Goal: Task Accomplishment & Management: Use online tool/utility

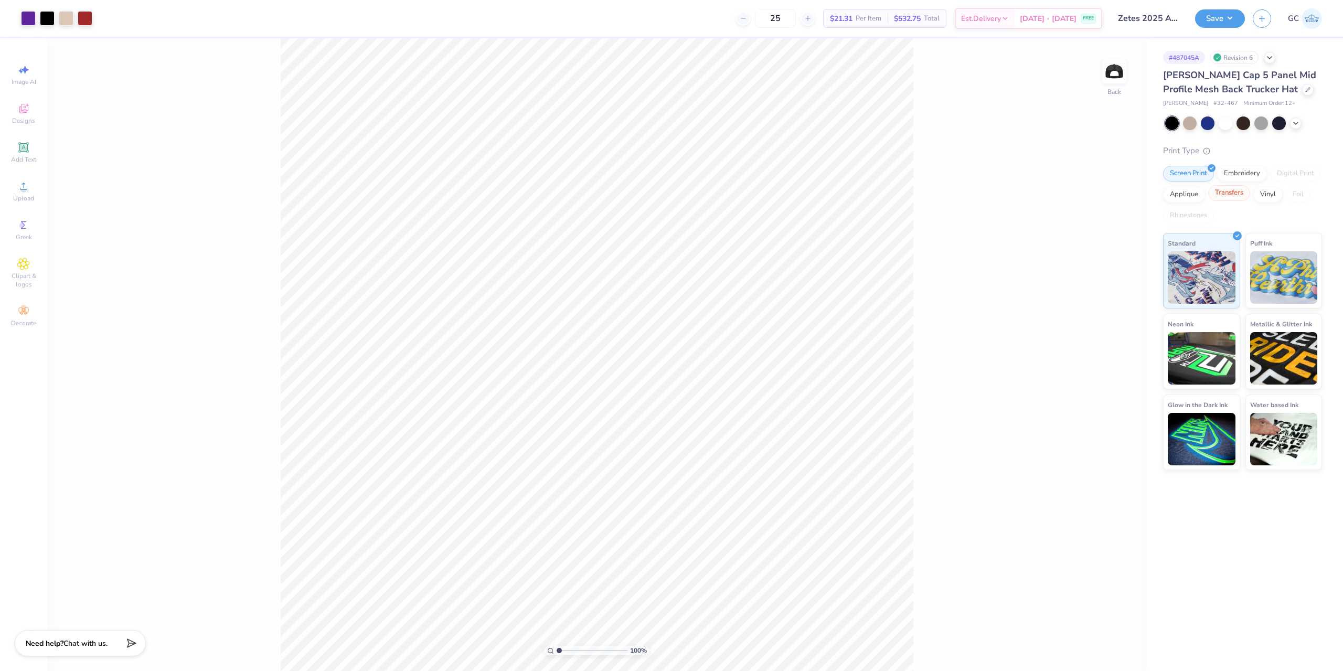
click at [1236, 194] on div "Transfers" at bounding box center [1229, 193] width 42 height 16
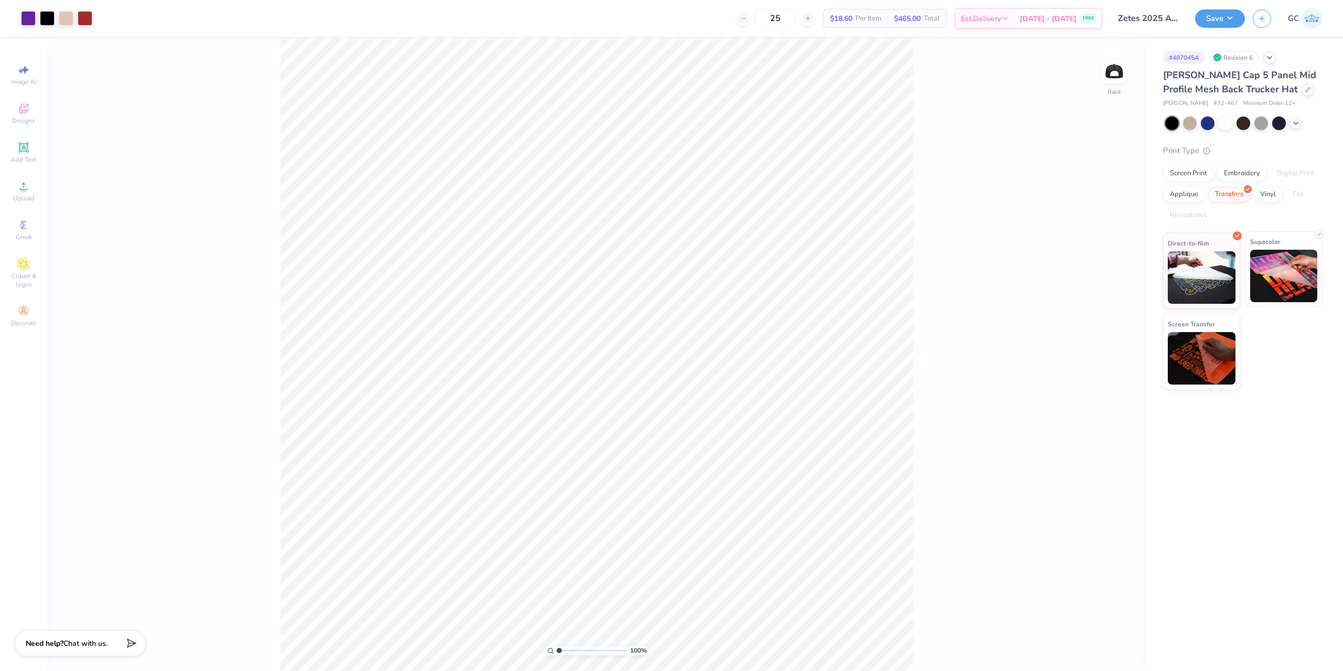
click at [1270, 268] on img at bounding box center [1284, 276] width 68 height 52
click at [664, 481] on li "Group" at bounding box center [670, 476] width 82 height 20
drag, startPoint x: 1084, startPoint y: 306, endPoint x: 1094, endPoint y: 305, distance: 10.5
click at [1094, 305] on input "3.99" at bounding box center [1095, 307] width 38 height 15
type input "4"
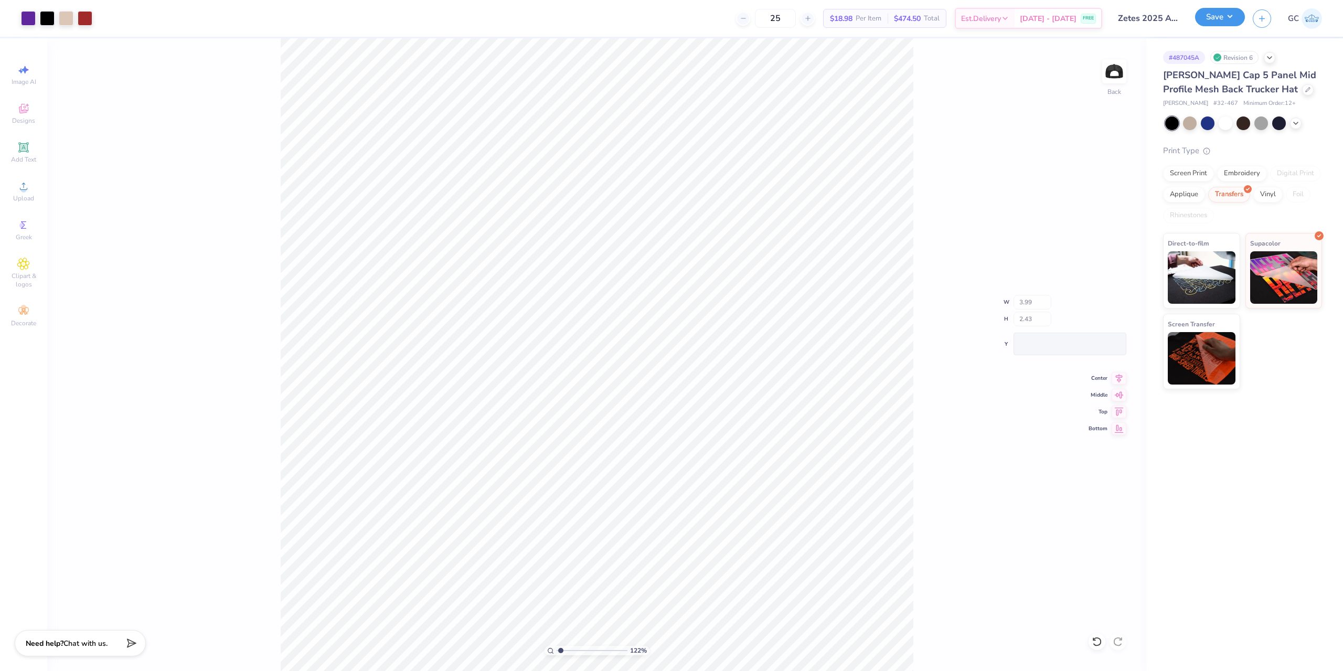
click at [1233, 20] on button "Save" at bounding box center [1220, 17] width 50 height 18
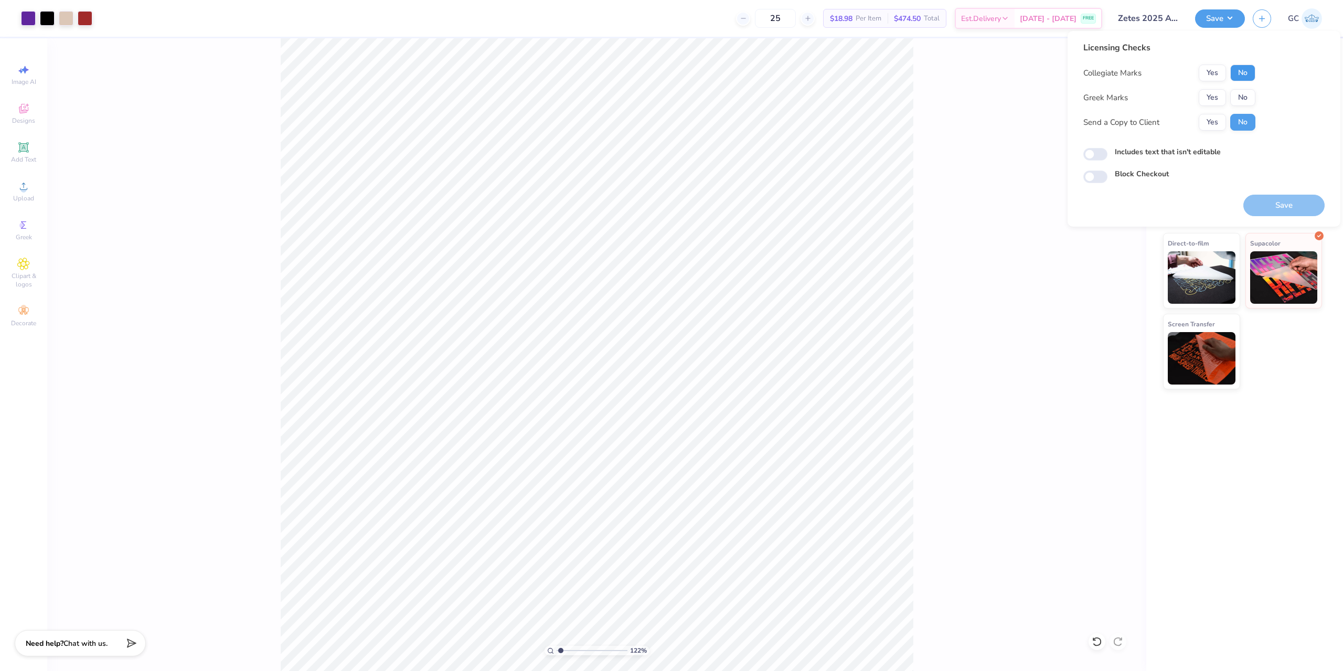
click at [1238, 77] on button "No" at bounding box center [1242, 73] width 25 height 17
click at [1244, 98] on button "No" at bounding box center [1242, 97] width 25 height 17
click at [1275, 209] on button "Save" at bounding box center [1283, 206] width 81 height 22
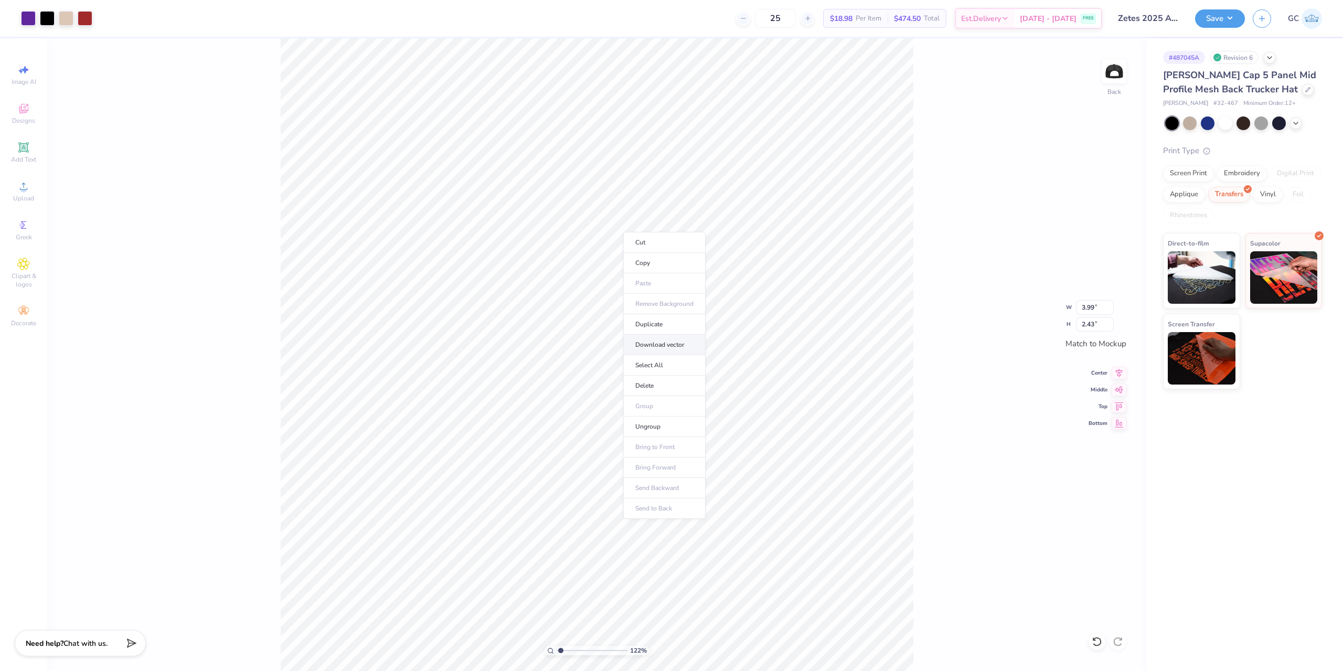
click at [666, 343] on li "Download vector" at bounding box center [664, 345] width 82 height 20
type input "1.22152498603932"
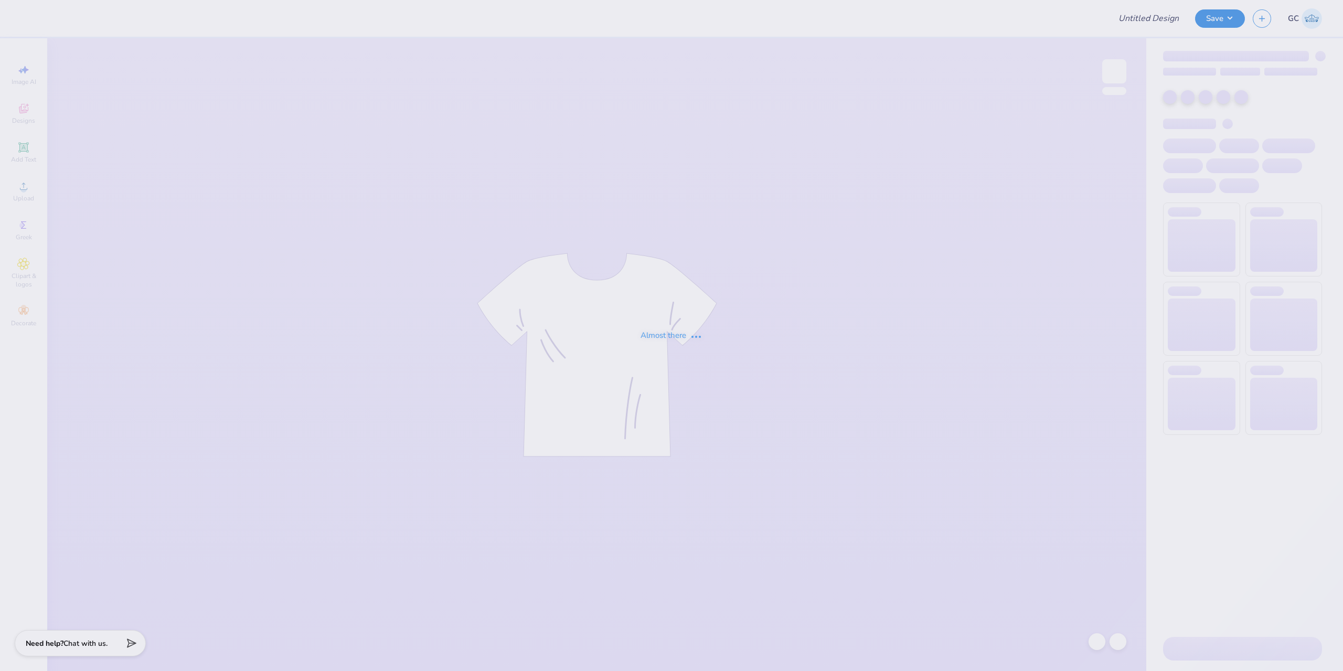
type input "Brooke Bryant : Case Western Reserve University"
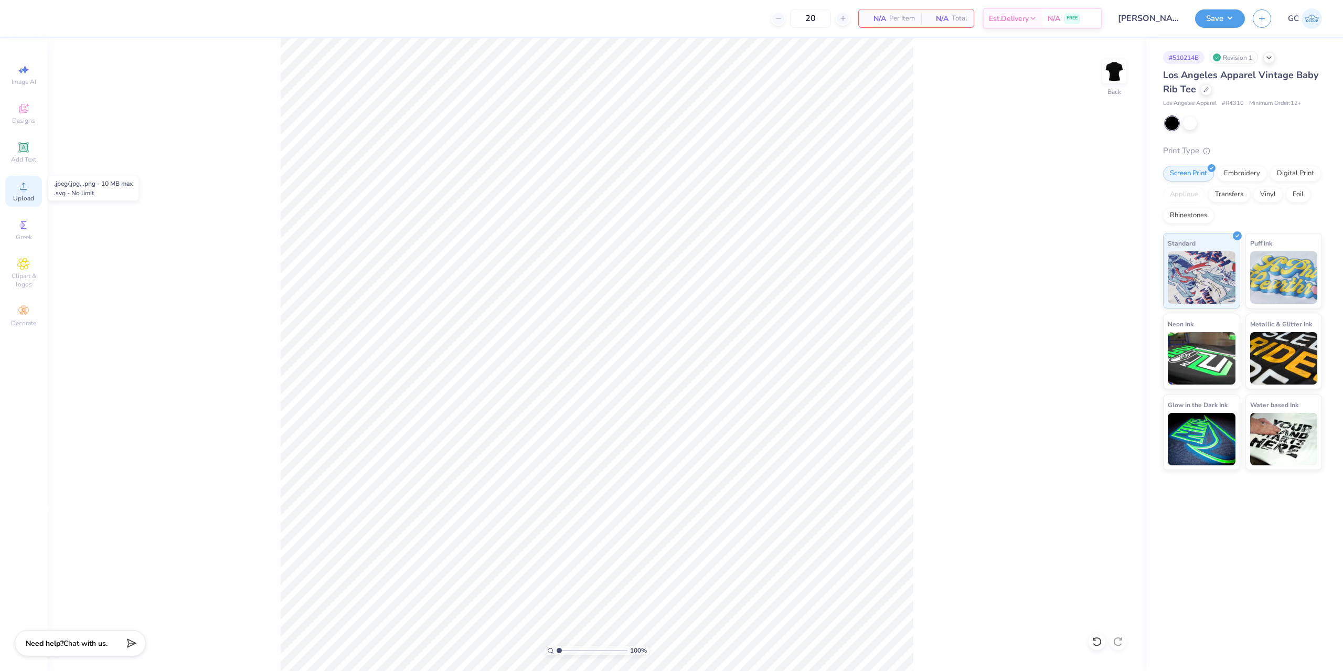
click at [29, 193] on div "Upload" at bounding box center [23, 191] width 37 height 31
click at [18, 191] on icon at bounding box center [23, 186] width 13 height 13
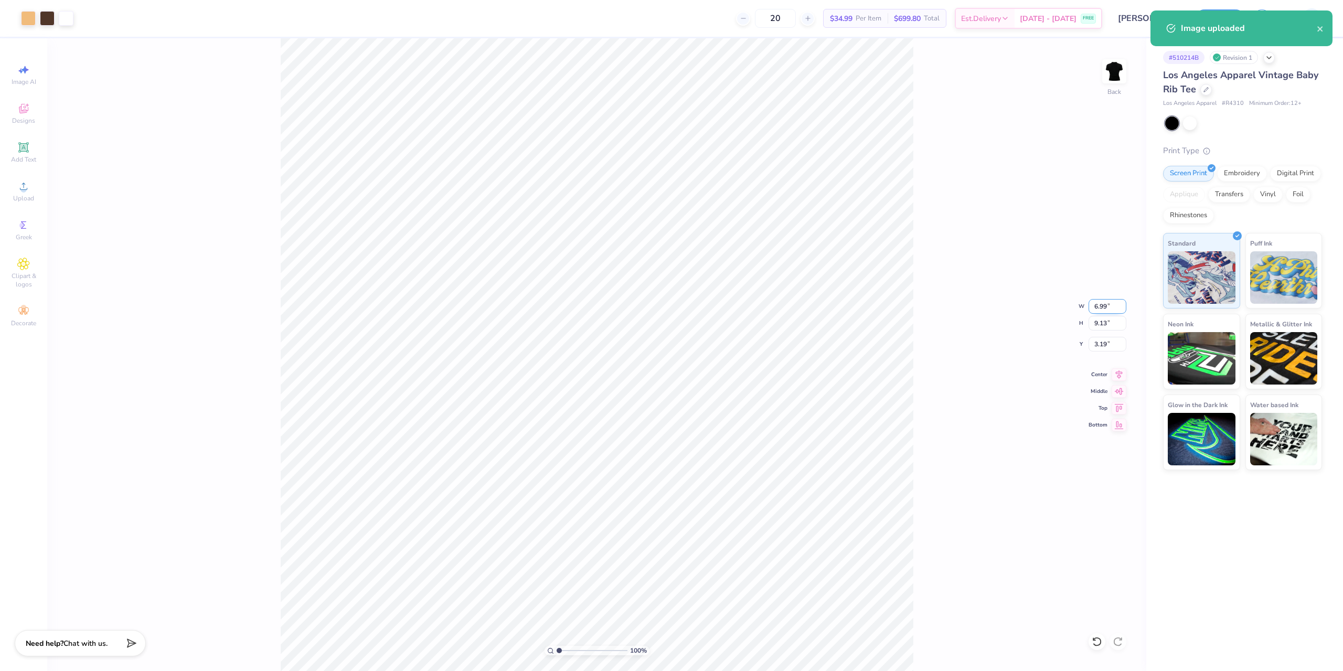
drag, startPoint x: 1094, startPoint y: 307, endPoint x: 1107, endPoint y: 307, distance: 12.6
click at [1107, 307] on input "6.99" at bounding box center [1108, 306] width 38 height 15
type input "6.00"
type input "7.83"
drag, startPoint x: 1095, startPoint y: 341, endPoint x: 1110, endPoint y: 343, distance: 14.8
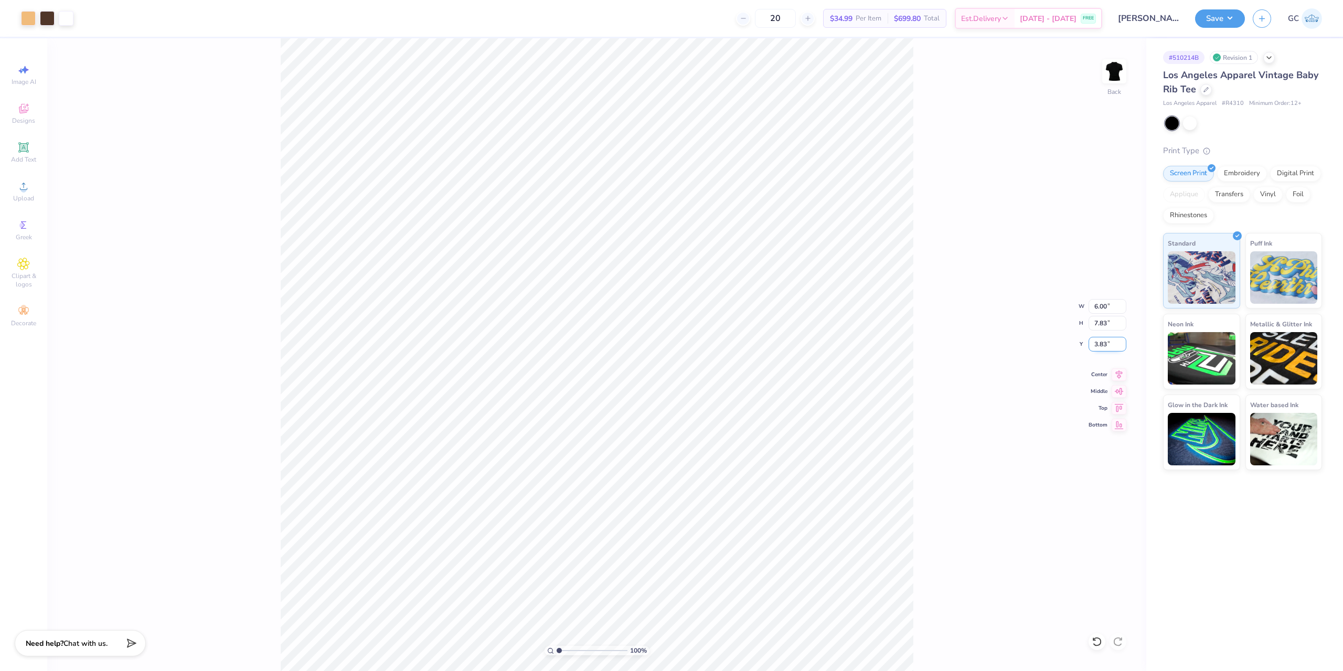
click at [1110, 343] on input "3.83" at bounding box center [1108, 344] width 38 height 15
type input "1.50"
drag, startPoint x: 1092, startPoint y: 307, endPoint x: 1109, endPoint y: 306, distance: 17.3
click at [1109, 306] on input "6.00" at bounding box center [1108, 306] width 38 height 15
type input "4.00"
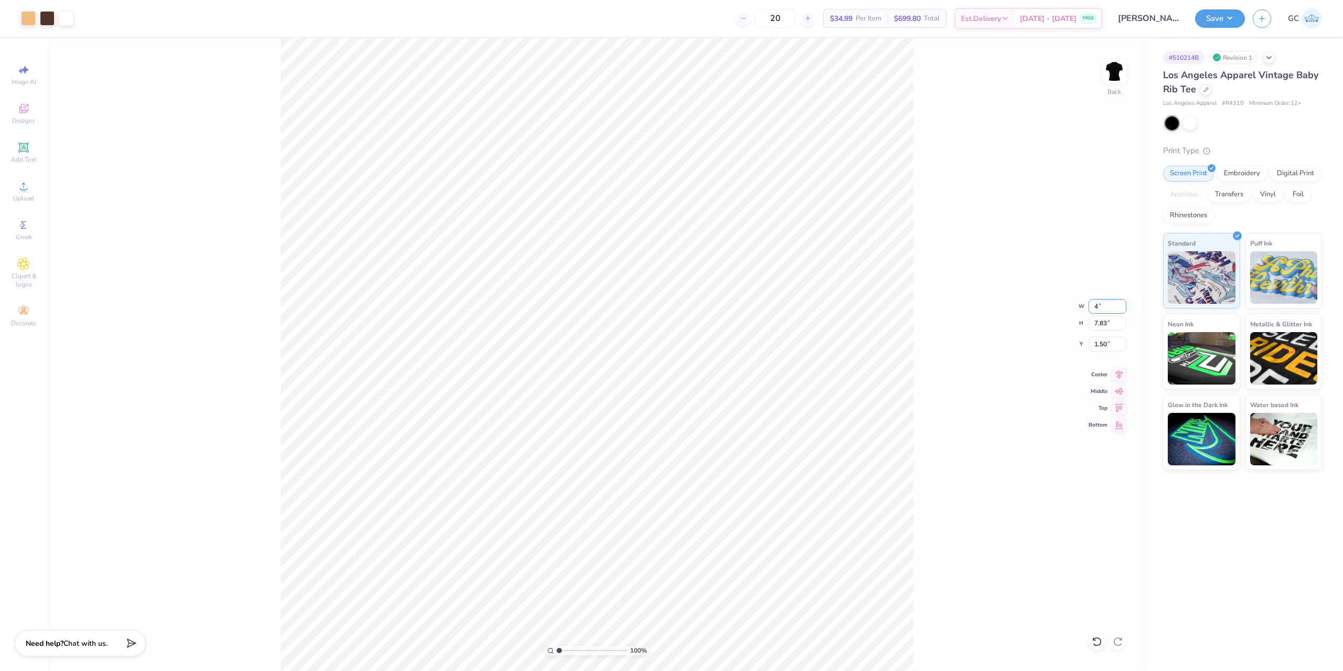
type input "5.22"
drag, startPoint x: 1099, startPoint y: 346, endPoint x: 1108, endPoint y: 346, distance: 8.9
click at [1108, 346] on input "1.74" at bounding box center [1108, 344] width 38 height 15
type input "1.50"
click at [1099, 647] on div at bounding box center [1097, 641] width 17 height 17
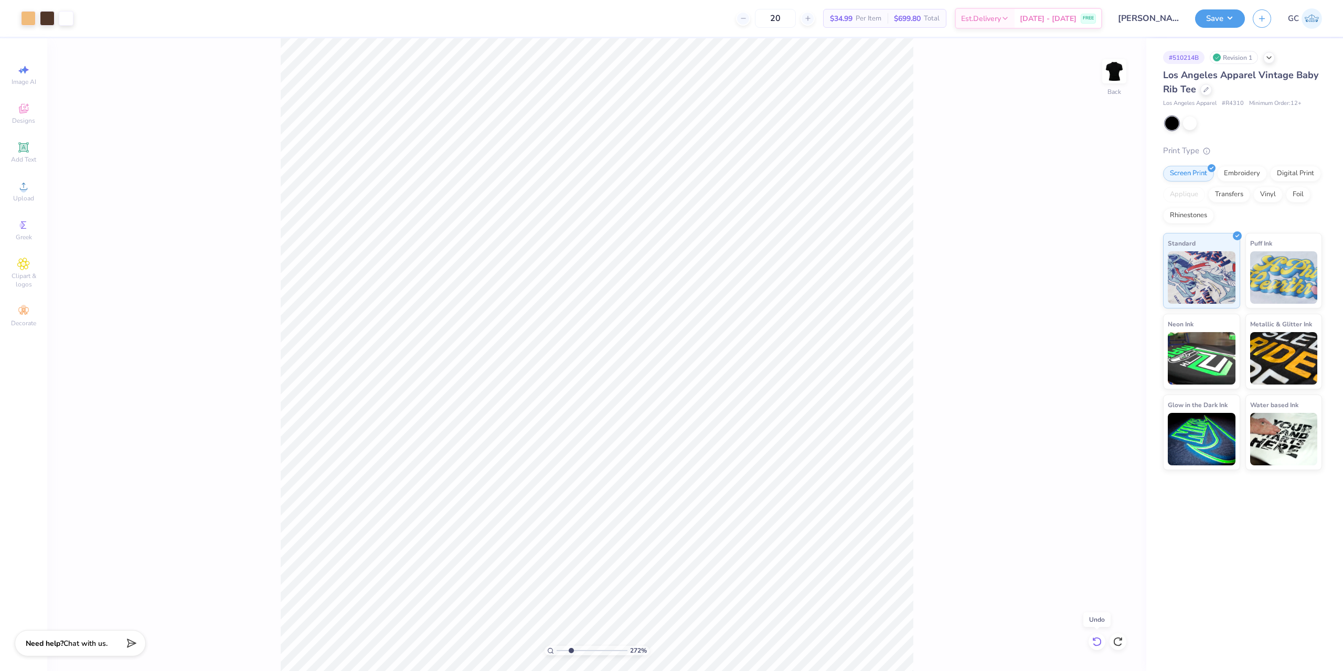
click at [1098, 640] on icon at bounding box center [1097, 641] width 10 height 10
type input "2.71964221644285"
drag, startPoint x: 1100, startPoint y: 348, endPoint x: 1108, endPoint y: 348, distance: 7.9
click at [1108, 348] on input "1.74" at bounding box center [1108, 344] width 38 height 15
type input "1.5"
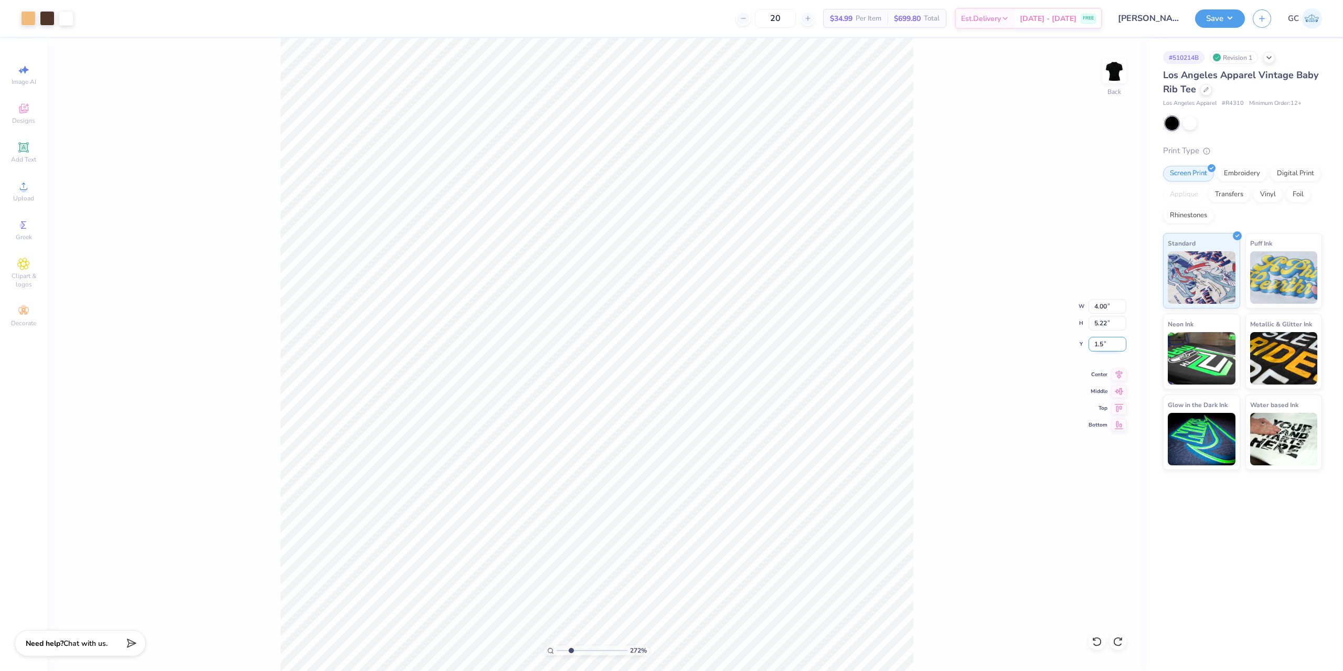
type input "2.71964221644285"
type input "1.50"
type input "9.98566702401637"
type input "0.18"
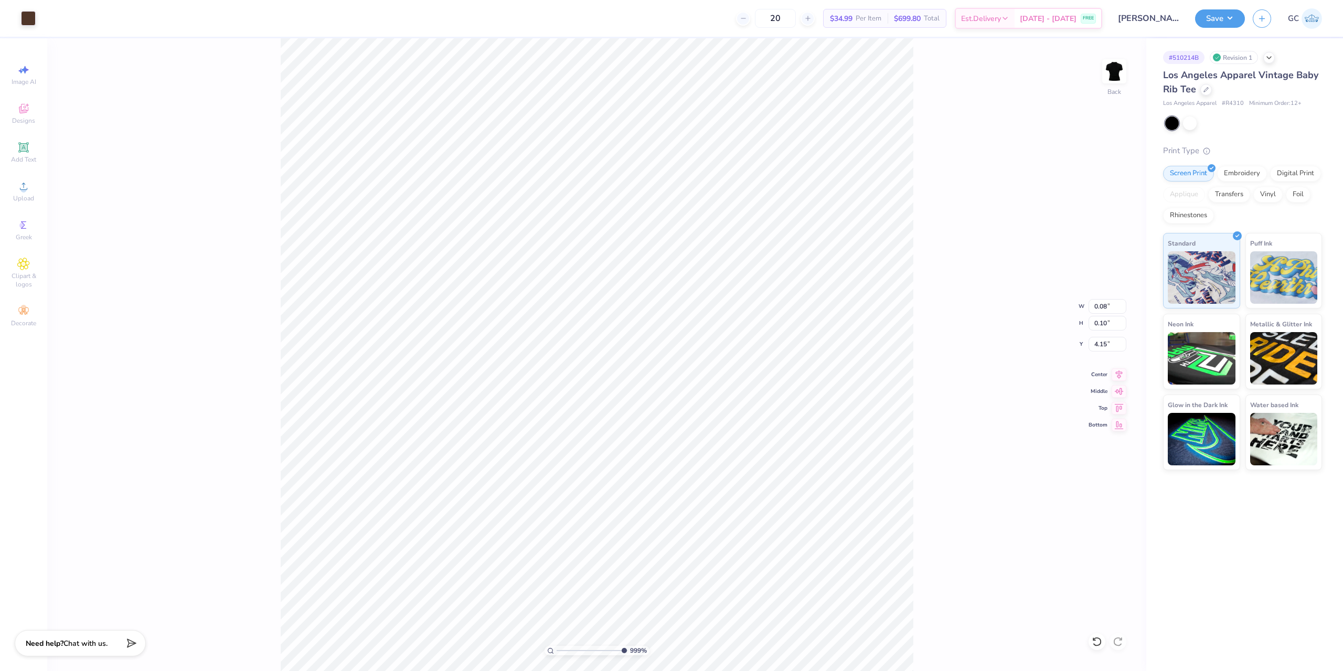
type input "4.11"
click at [32, 19] on div at bounding box center [28, 17] width 15 height 15
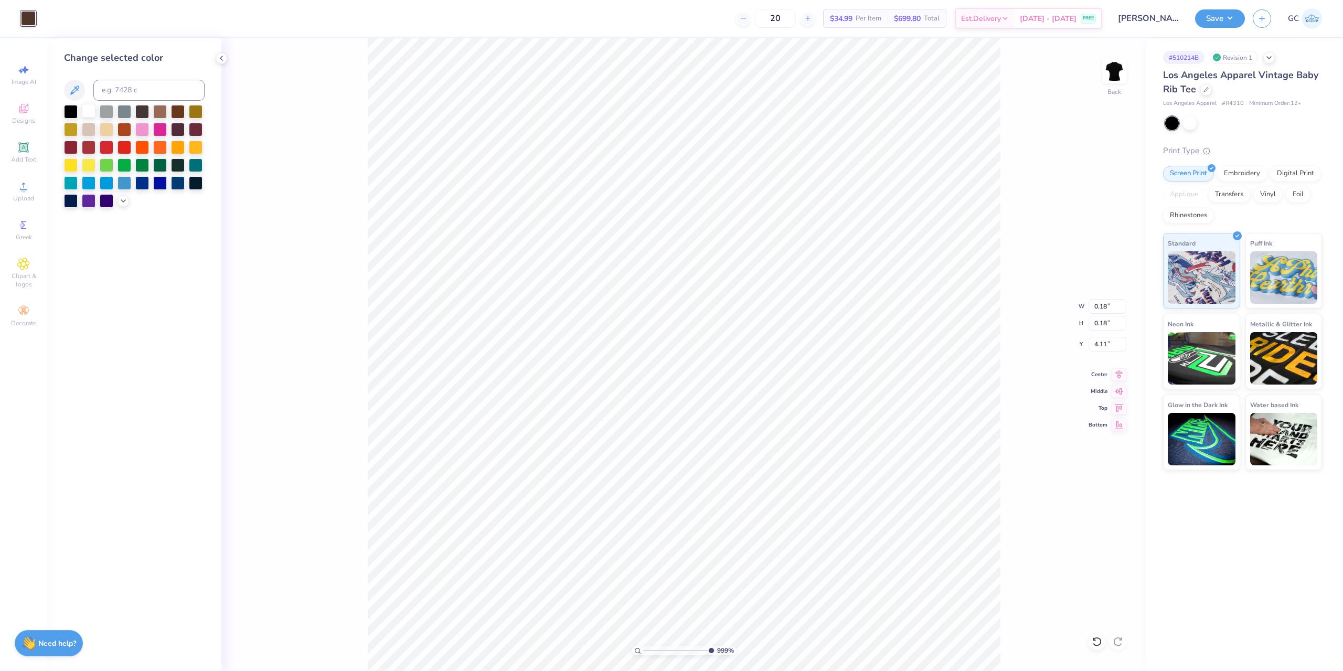
click at [91, 110] on div at bounding box center [89, 111] width 14 height 14
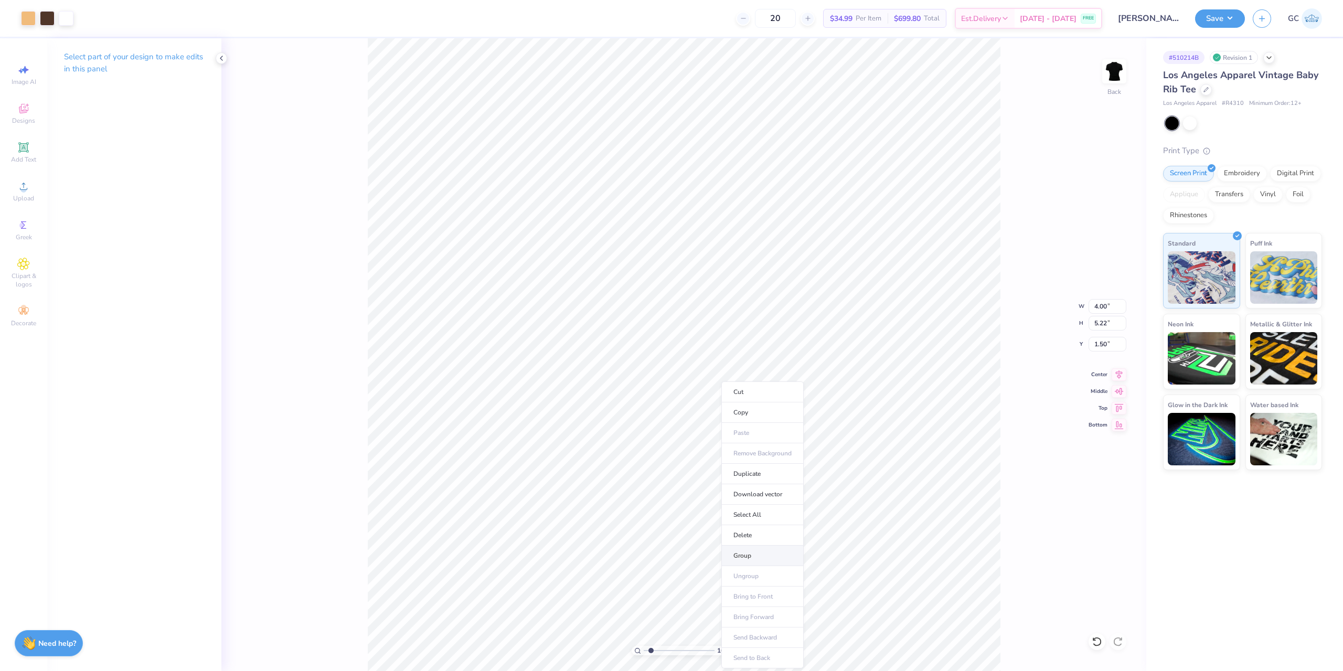
click at [745, 553] on li "Group" at bounding box center [762, 556] width 82 height 20
type input "1"
click at [1235, 16] on button "Save" at bounding box center [1220, 17] width 50 height 18
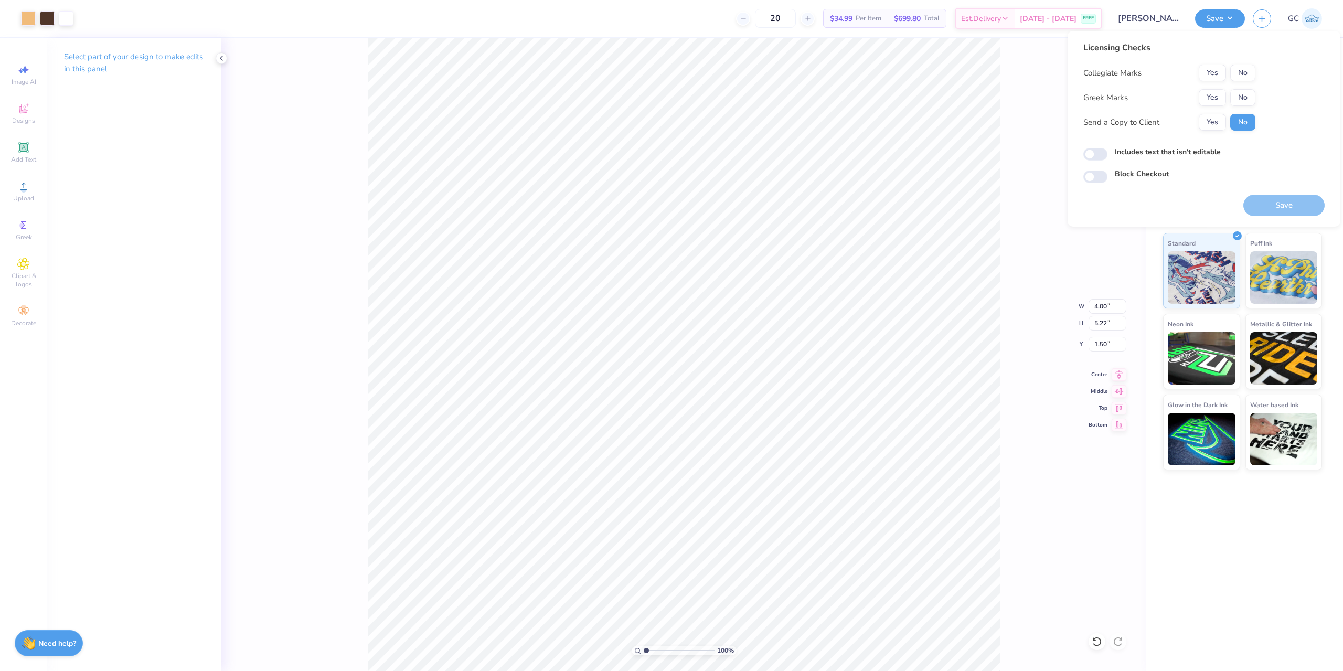
drag, startPoint x: 1238, startPoint y: 66, endPoint x: 1246, endPoint y: 86, distance: 21.4
click at [1238, 66] on div "Licensing Checks Collegiate Marks Yes No Greek Marks Yes No Send a Copy to Clie…" at bounding box center [1169, 89] width 172 height 97
click at [1242, 69] on button "No" at bounding box center [1242, 73] width 25 height 17
click at [1240, 93] on button "No" at bounding box center [1242, 97] width 25 height 17
click at [1285, 212] on button "Save" at bounding box center [1283, 206] width 81 height 22
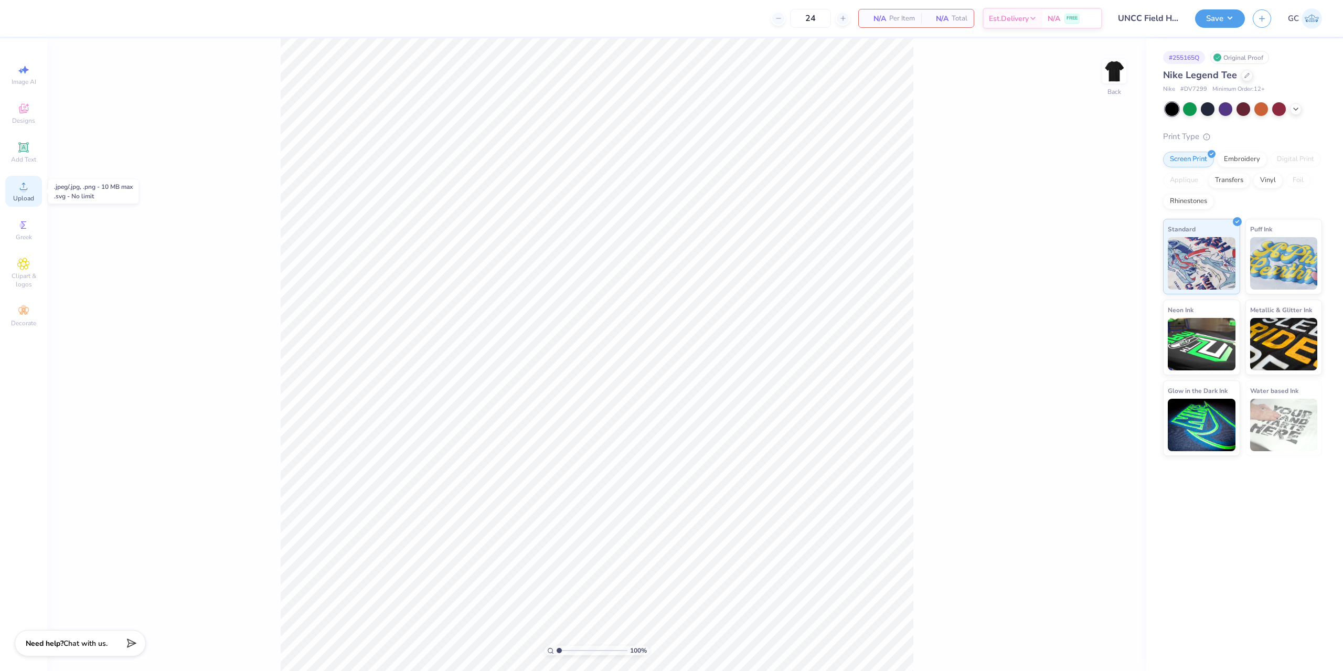
click at [29, 196] on span "Upload" at bounding box center [23, 198] width 21 height 8
click at [19, 189] on icon at bounding box center [23, 186] width 13 height 13
drag, startPoint x: 1094, startPoint y: 305, endPoint x: 1112, endPoint y: 308, distance: 18.5
click at [1112, 308] on input "15.00" at bounding box center [1108, 306] width 38 height 15
type input "3.50"
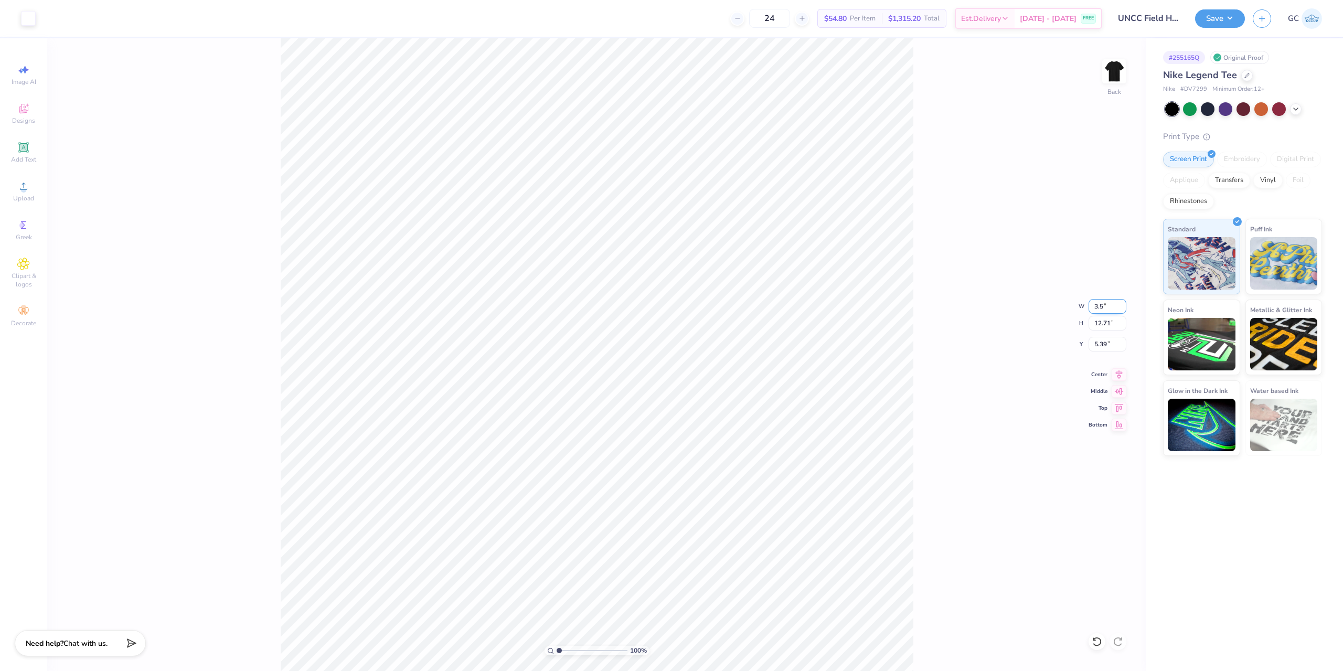
type input "2.97"
type input "3.00"
click at [1239, 23] on button "Save" at bounding box center [1220, 17] width 50 height 18
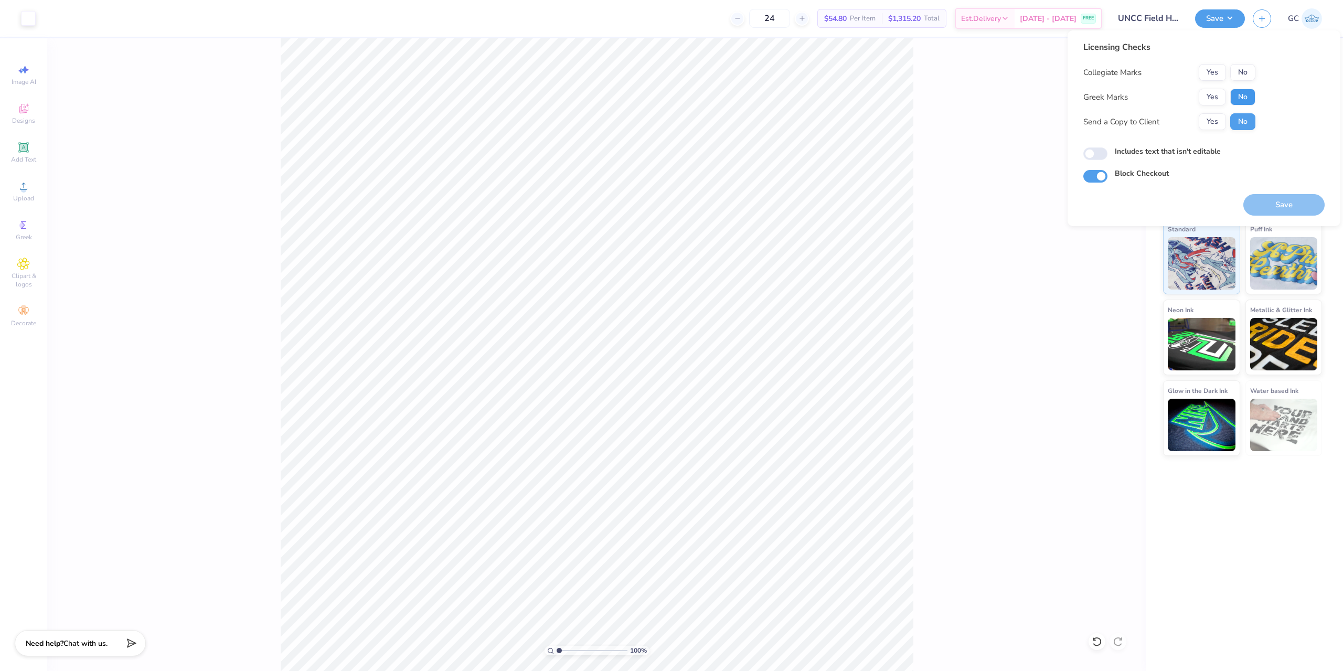
click at [1243, 92] on button "No" at bounding box center [1242, 97] width 25 height 17
click at [1208, 67] on button "Yes" at bounding box center [1212, 72] width 27 height 17
click at [1294, 203] on button "Save" at bounding box center [1283, 205] width 81 height 22
